Goal: Check status: Check status

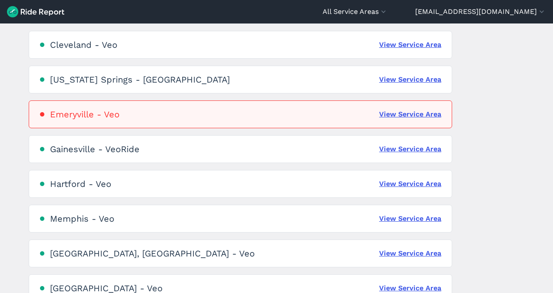
scroll to position [217, 0]
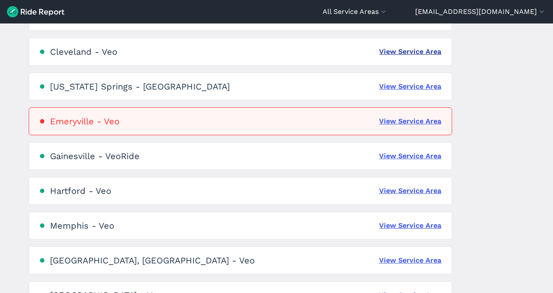
click at [415, 52] on link "View Service Area" at bounding box center [410, 52] width 62 height 10
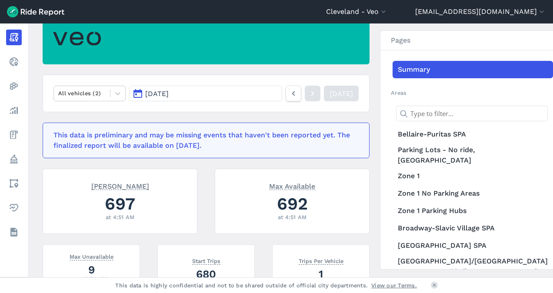
scroll to position [74, 0]
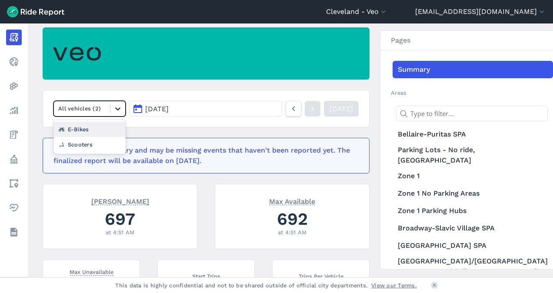
click at [119, 111] on icon at bounding box center [117, 108] width 9 height 9
click at [169, 134] on article "option E-Bikes focused, 2 of 3. 2 results available. Use Up and Down to choose …" at bounding box center [206, 298] width 327 height 542
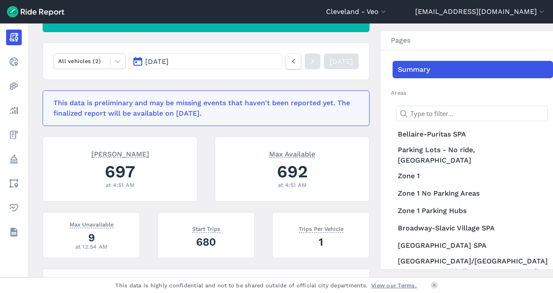
scroll to position [122, 0]
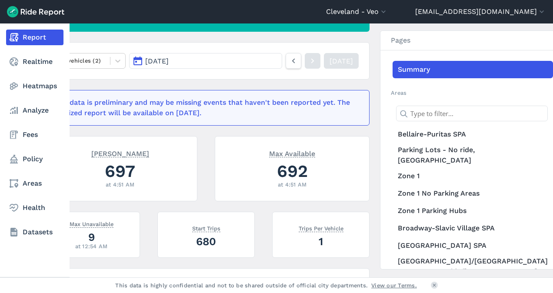
click at [29, 36] on link "Report" at bounding box center [34, 38] width 57 height 16
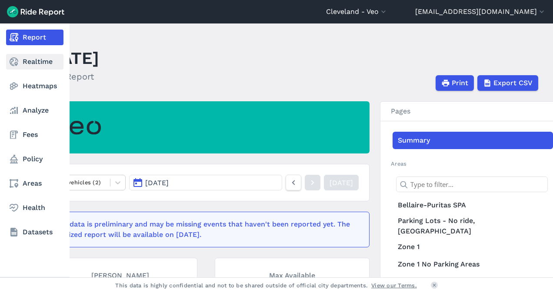
click at [27, 58] on link "Realtime" at bounding box center [34, 62] width 57 height 16
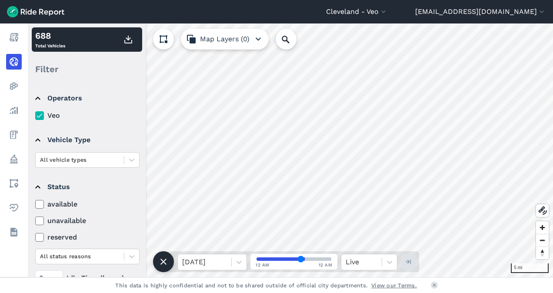
click at [41, 237] on icon at bounding box center [40, 237] width 8 height 9
click at [35, 237] on input "reserved" at bounding box center [35, 235] width 0 height 6
click at [41, 236] on use at bounding box center [40, 237] width 6 height 4
click at [35, 236] on input "reserved" at bounding box center [35, 235] width 0 height 6
click at [43, 203] on icon at bounding box center [40, 204] width 8 height 9
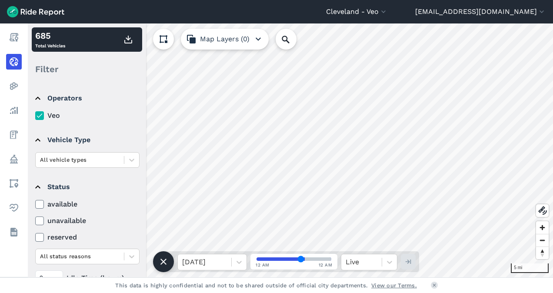
click at [35, 203] on input "available" at bounding box center [35, 202] width 0 height 6
click at [43, 203] on icon at bounding box center [40, 204] width 8 height 9
click at [35, 203] on input "available" at bounding box center [35, 202] width 0 height 6
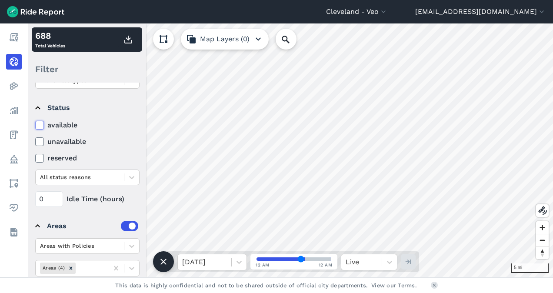
scroll to position [107, 0]
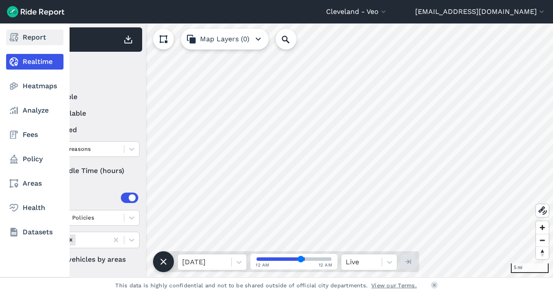
click at [17, 39] on use at bounding box center [14, 37] width 9 height 9
